Goal: Task Accomplishment & Management: Manage account settings

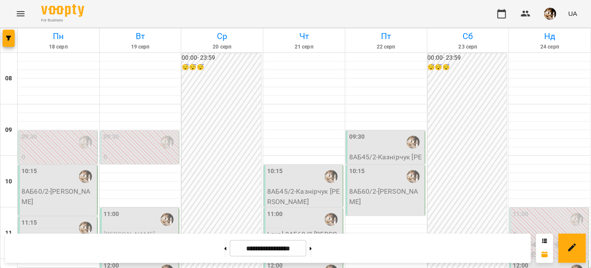
click at [58, 196] on p "8АБ60/2 - [PERSON_NAME]" at bounding box center [58, 197] width 74 height 20
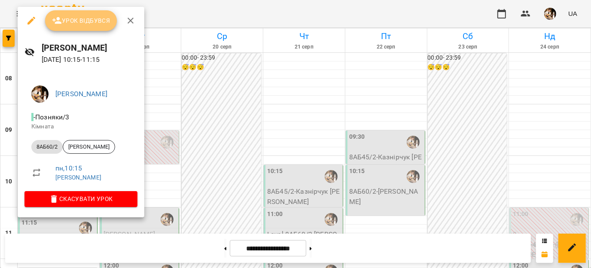
click at [83, 22] on span "Урок відбувся" at bounding box center [81, 20] width 58 height 10
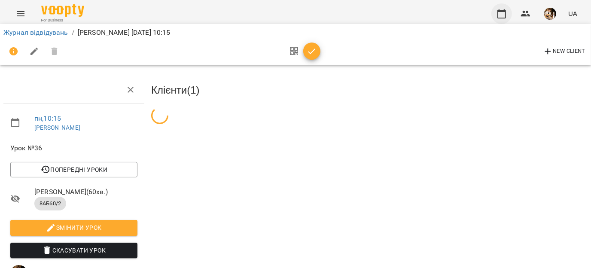
click at [498, 18] on button "button" at bounding box center [502, 13] width 21 height 21
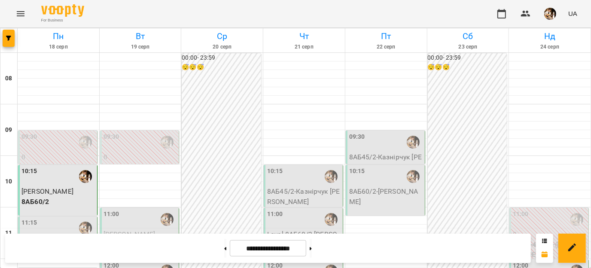
scroll to position [112, 0]
click at [58, 218] on div "11:15" at bounding box center [58, 228] width 74 height 20
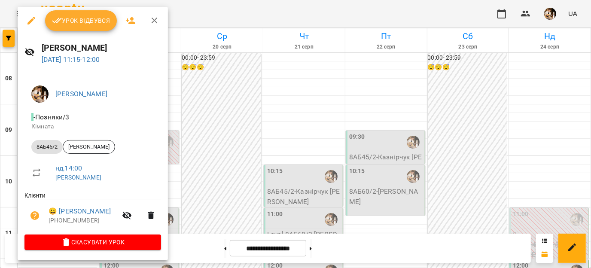
click at [84, 16] on span "Урок відбувся" at bounding box center [81, 20] width 58 height 10
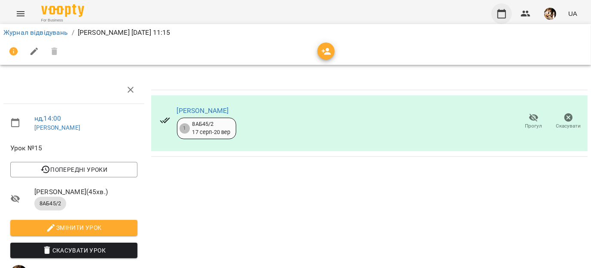
click at [497, 18] on button "button" at bounding box center [502, 13] width 21 height 21
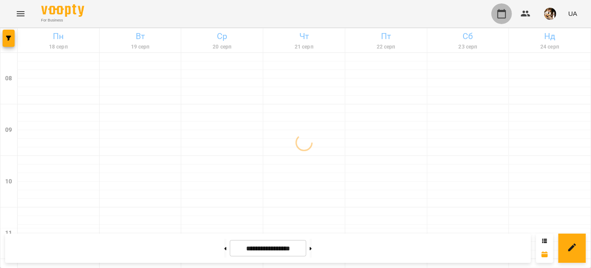
click at [497, 18] on button "button" at bounding box center [502, 13] width 21 height 21
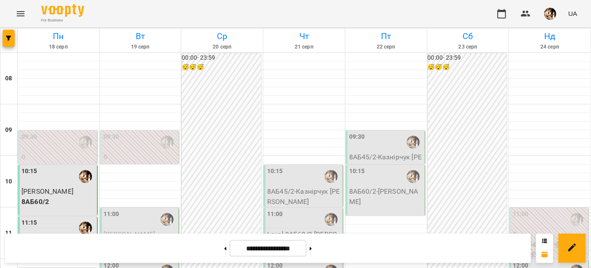
scroll to position [296, 0]
click at [224, 249] on button at bounding box center [225, 248] width 2 height 19
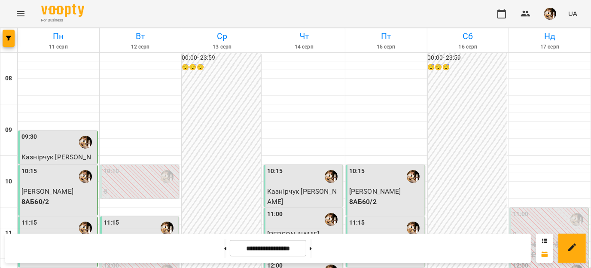
scroll to position [281, 0]
click at [312, 253] on button at bounding box center [311, 248] width 2 height 19
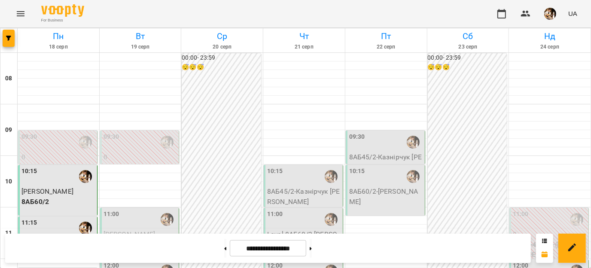
scroll to position [359, 0]
click at [312, 254] on button at bounding box center [311, 248] width 2 height 19
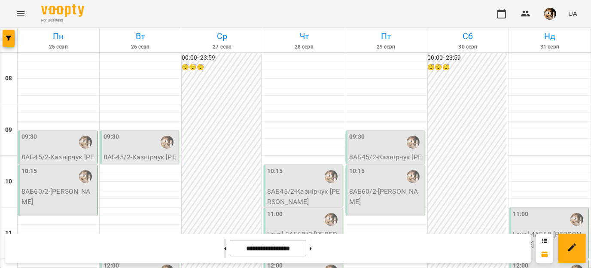
click at [224, 248] on button at bounding box center [225, 248] width 2 height 19
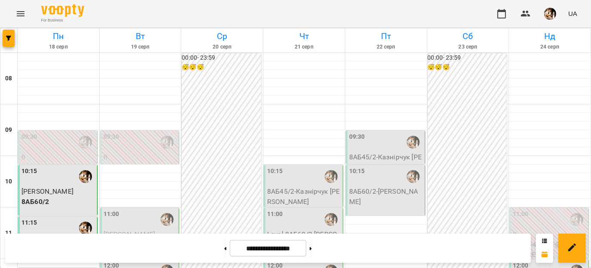
scroll to position [106, 0]
click at [367, 187] on p "8АБ60/2 - [PERSON_NAME]" at bounding box center [386, 197] width 74 height 20
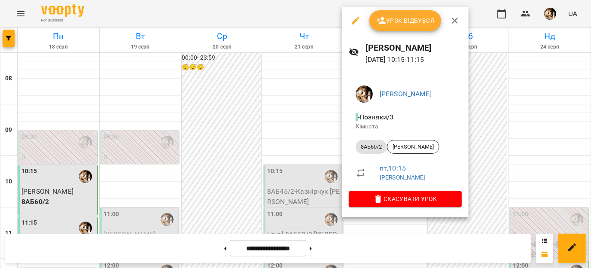
click at [455, 29] on button "button" at bounding box center [455, 20] width 21 height 21
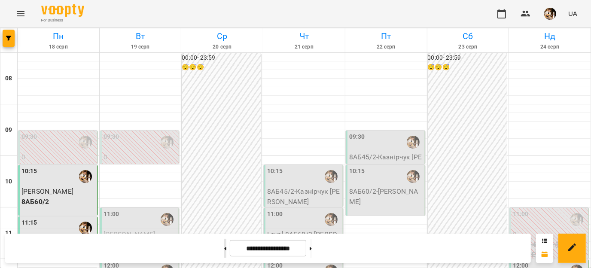
click at [224, 252] on button at bounding box center [225, 248] width 2 height 19
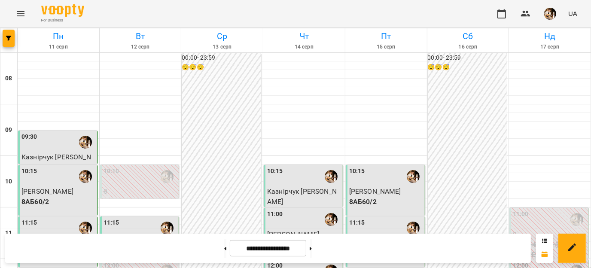
scroll to position [127, 0]
click at [312, 249] on icon at bounding box center [311, 248] width 2 height 3
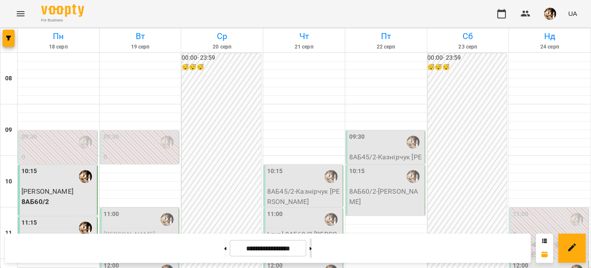
click at [312, 251] on button at bounding box center [311, 248] width 2 height 19
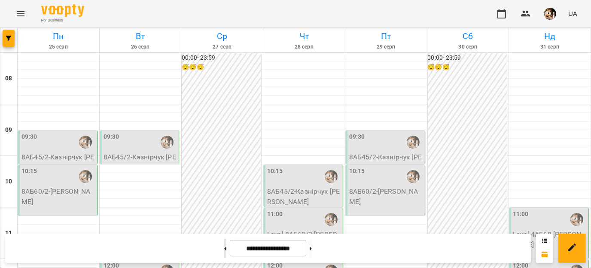
click at [224, 251] on button at bounding box center [225, 248] width 2 height 19
type input "**********"
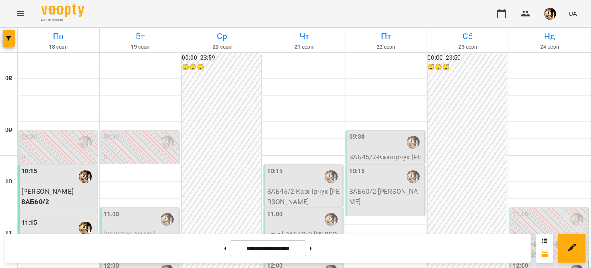
scroll to position [97, 0]
click at [551, 16] on img "button" at bounding box center [551, 14] width 12 height 12
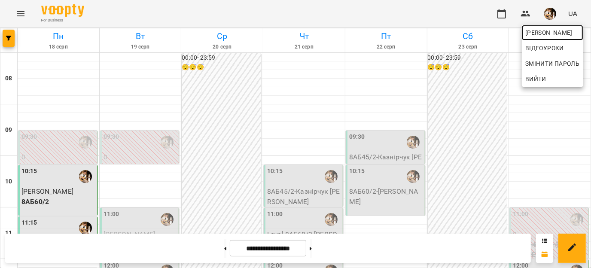
click at [538, 32] on span "[PERSON_NAME]" at bounding box center [553, 33] width 55 height 10
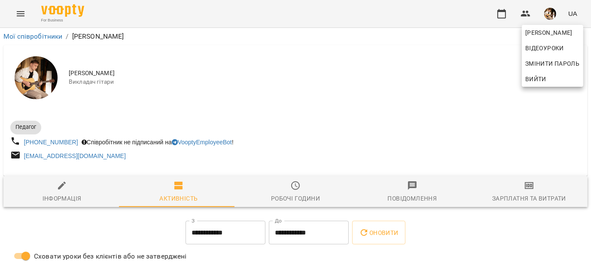
click at [495, 201] on div at bounding box center [295, 134] width 591 height 268
click at [495, 201] on div "[PERSON_NAME] Змінити пароль Вийти" at bounding box center [295, 134] width 591 height 268
click at [495, 201] on div "Зарплатня та Витрати" at bounding box center [530, 198] width 74 height 10
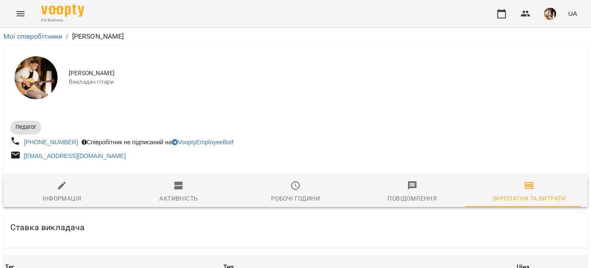
click at [495, 201] on div "Зарплатня та Витрати" at bounding box center [530, 198] width 74 height 10
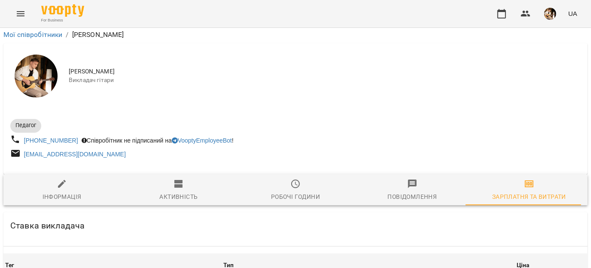
scroll to position [1183, 0]
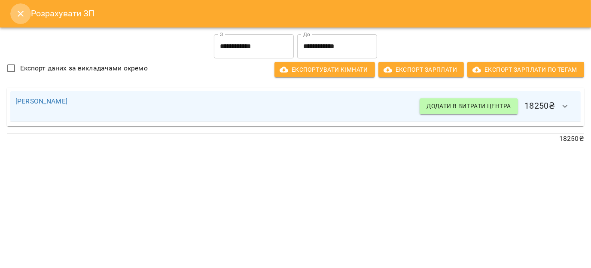
click at [20, 16] on icon "Close" at bounding box center [20, 14] width 10 height 10
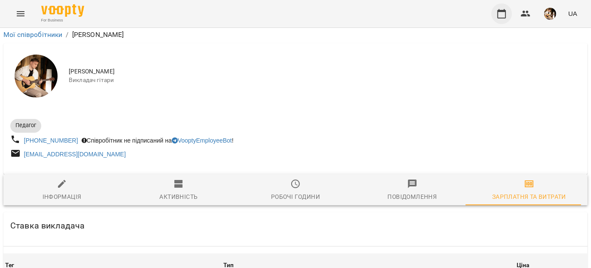
click at [507, 8] on button "button" at bounding box center [502, 13] width 21 height 21
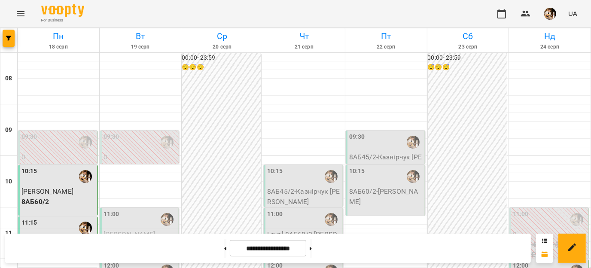
scroll to position [486, 0]
